Goal: Information Seeking & Learning: Learn about a topic

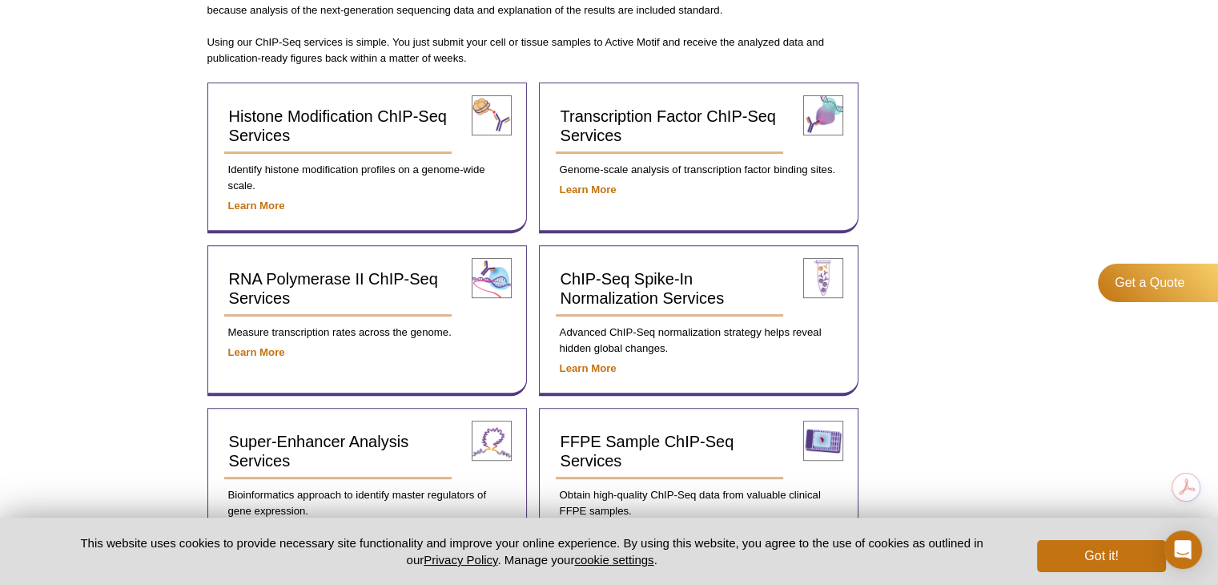
scroll to position [578, 0]
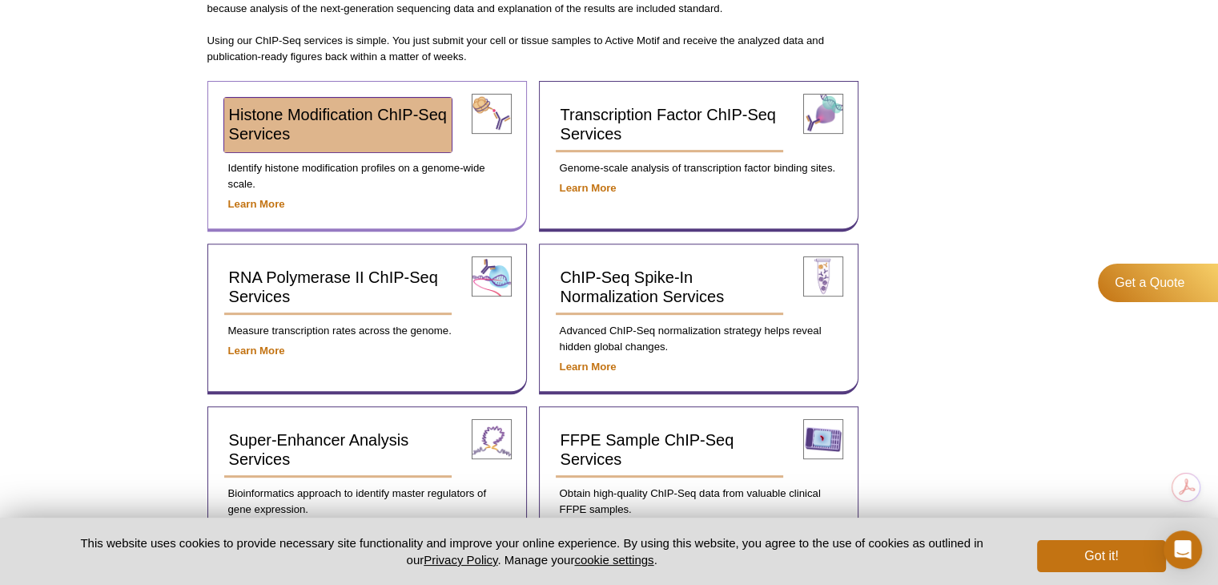
click at [337, 128] on link "Histone Modification ChIP-Seq Services" at bounding box center [338, 125] width 228 height 54
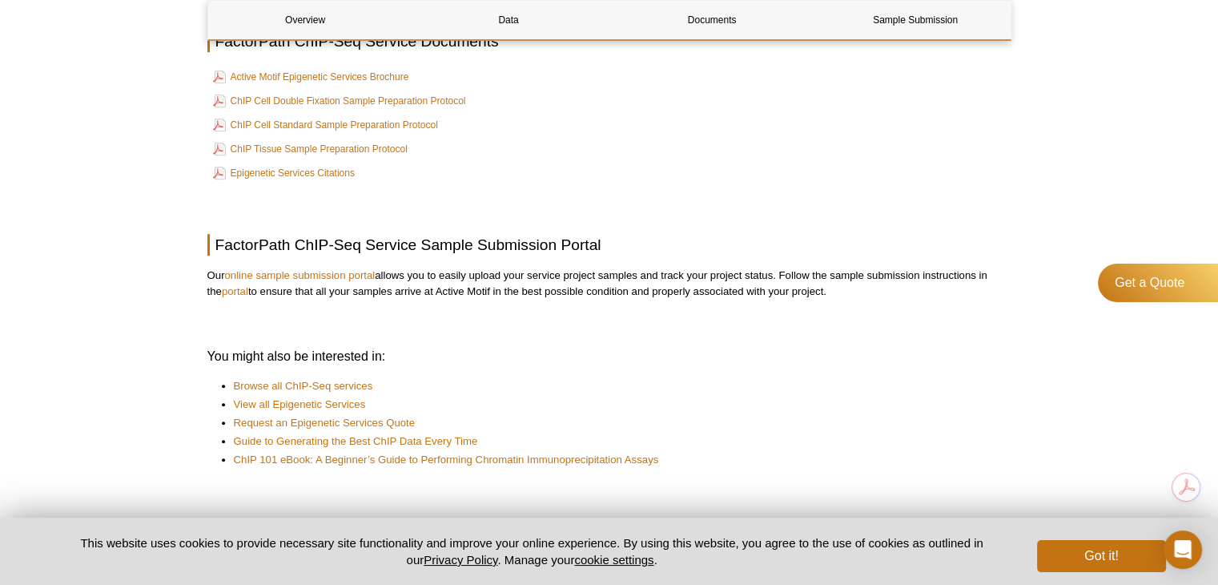
scroll to position [1025, 0]
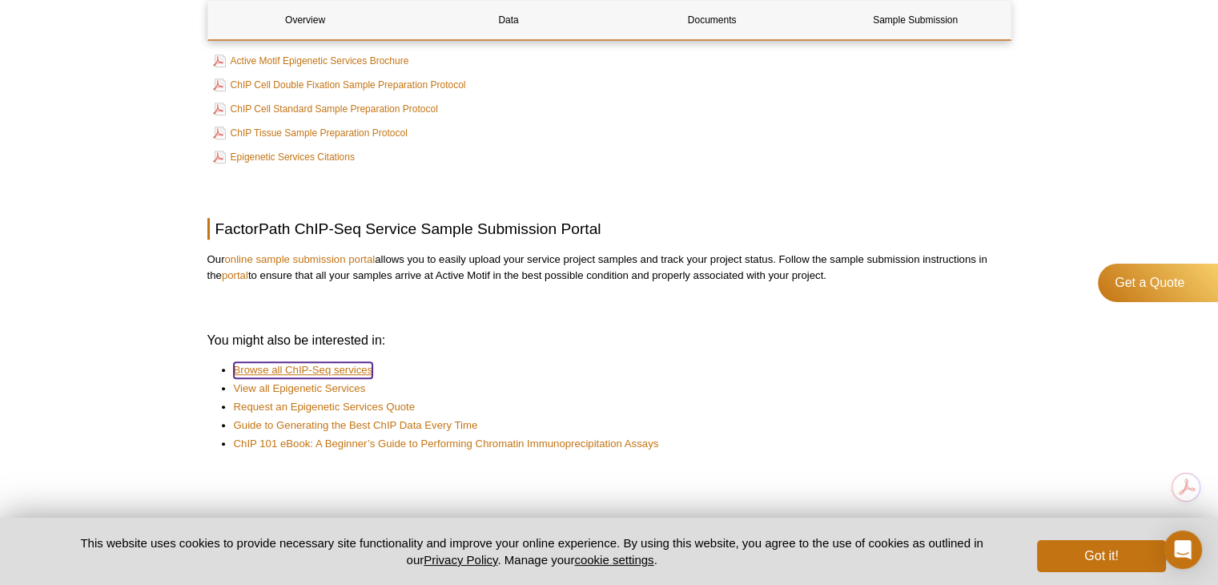
click at [355, 368] on link "Browse all ChIP-Seq services" at bounding box center [303, 370] width 139 height 16
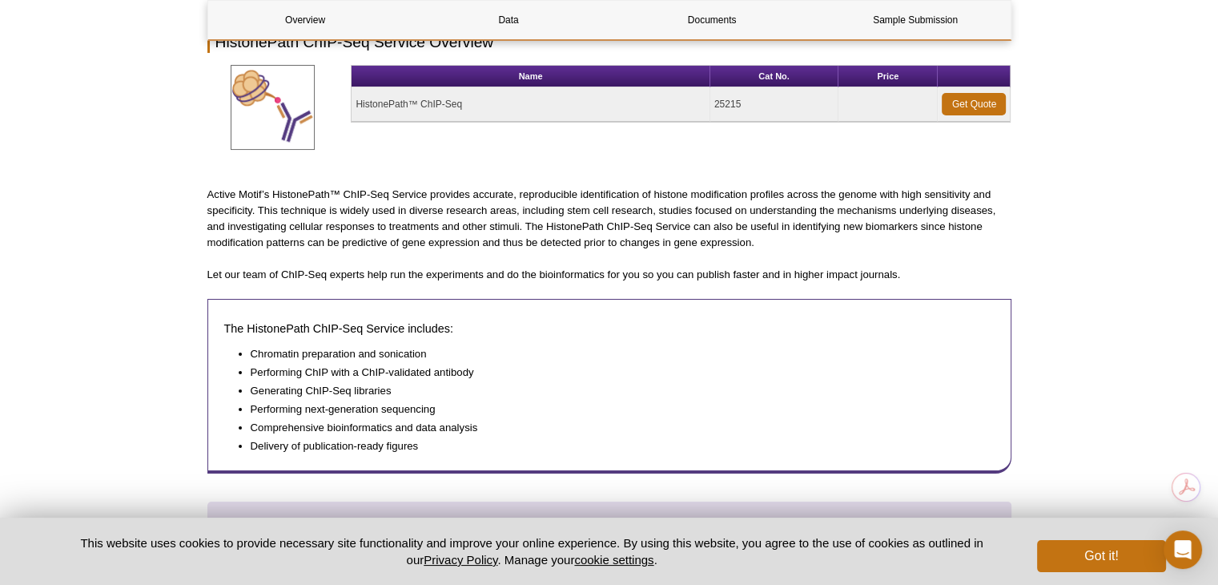
scroll to position [211, 0]
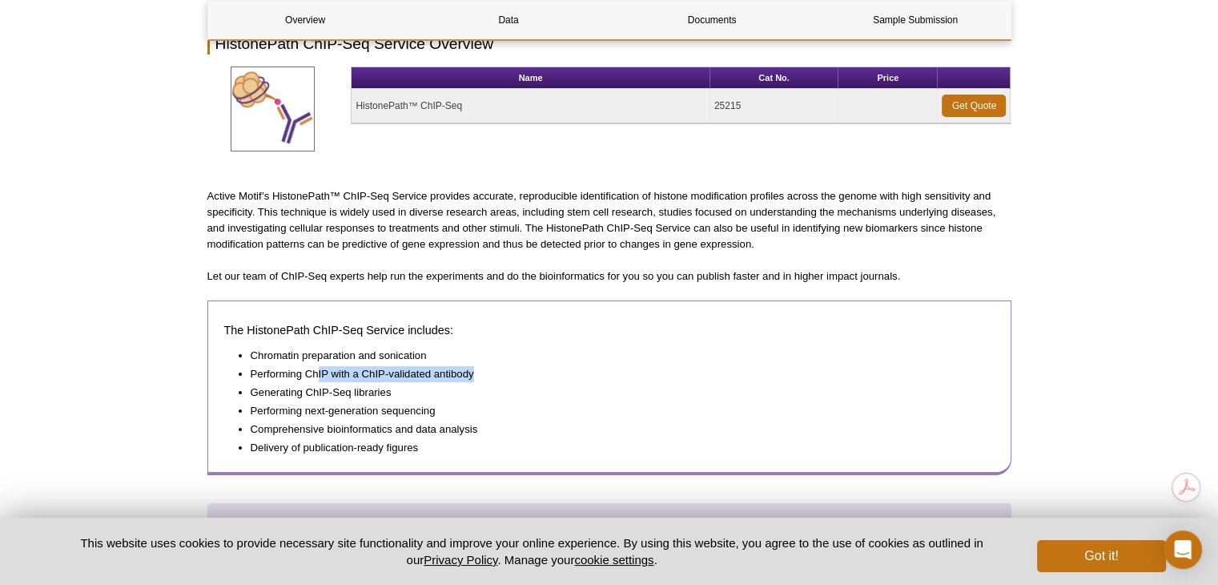
drag, startPoint x: 318, startPoint y: 367, endPoint x: 473, endPoint y: 364, distance: 155.4
click at [473, 366] on li "Performing ChIP with a ChIP-validated antibody" at bounding box center [615, 374] width 728 height 16
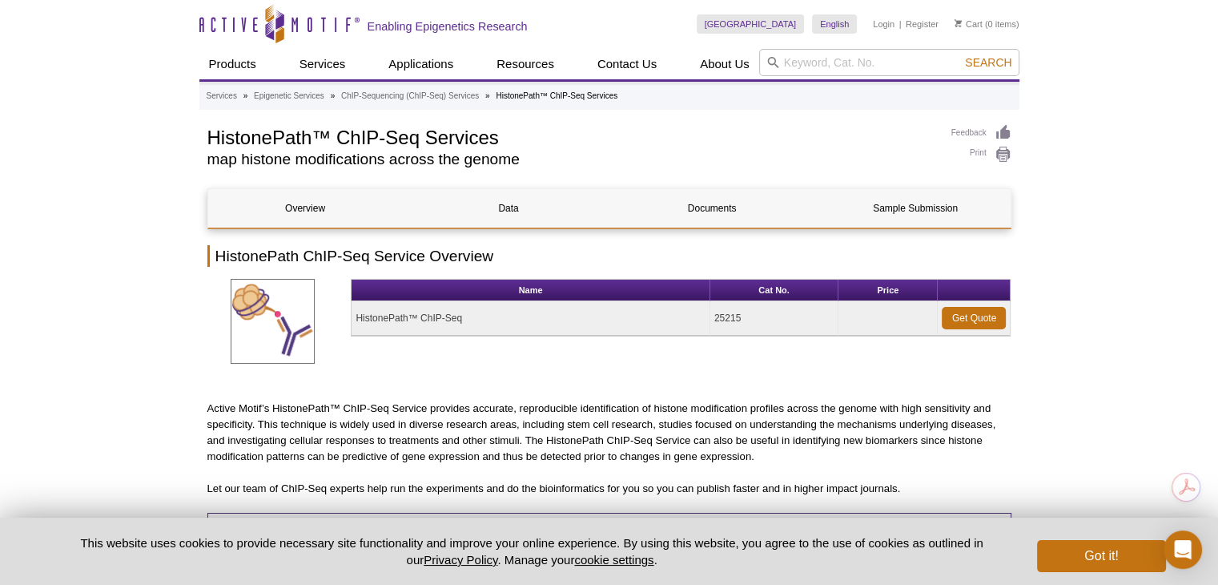
scroll to position [0, 0]
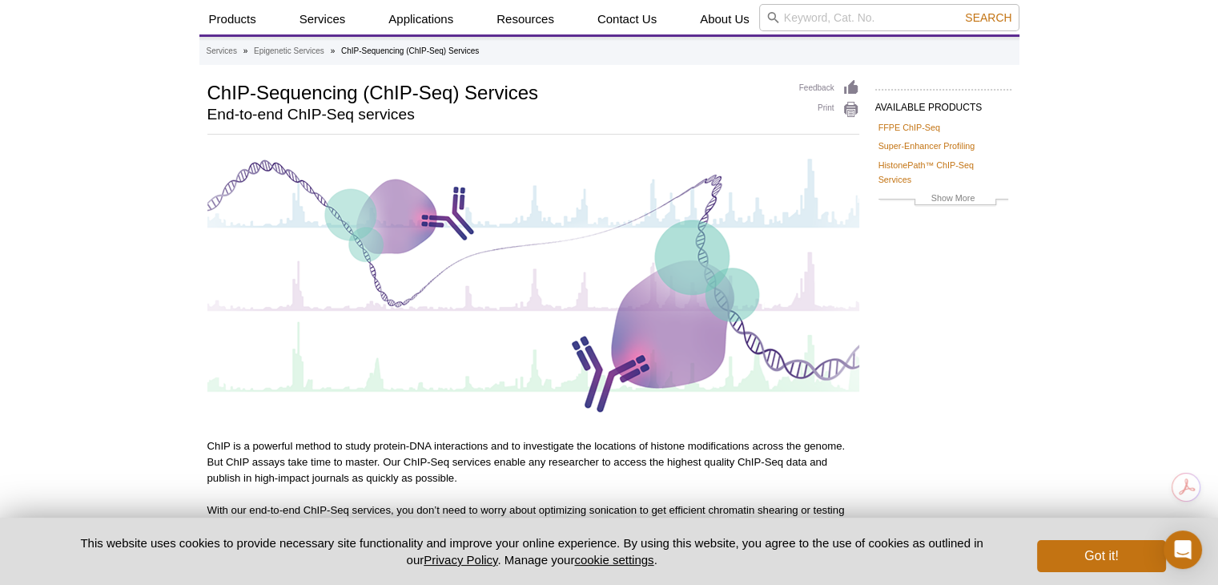
scroll to position [45, 0]
click at [892, 142] on link "Super-Enhancer Profiling" at bounding box center [927, 146] width 97 height 14
click at [932, 167] on link "HistonePath™ ChIP-Seq Services" at bounding box center [944, 171] width 130 height 29
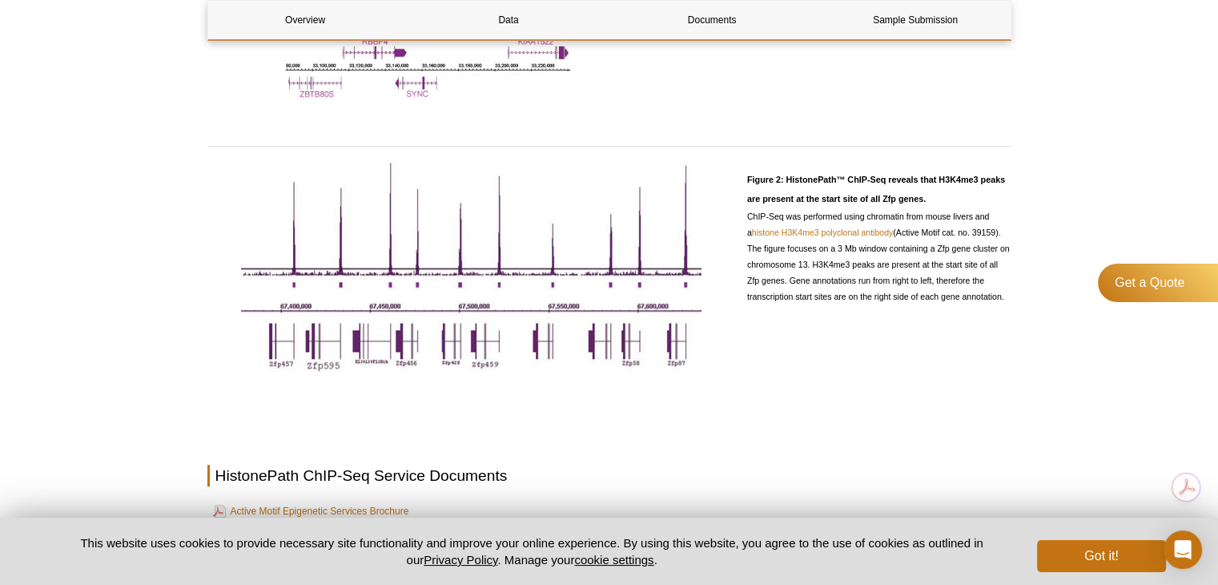
scroll to position [964, 0]
